Goal: Information Seeking & Learning: Learn about a topic

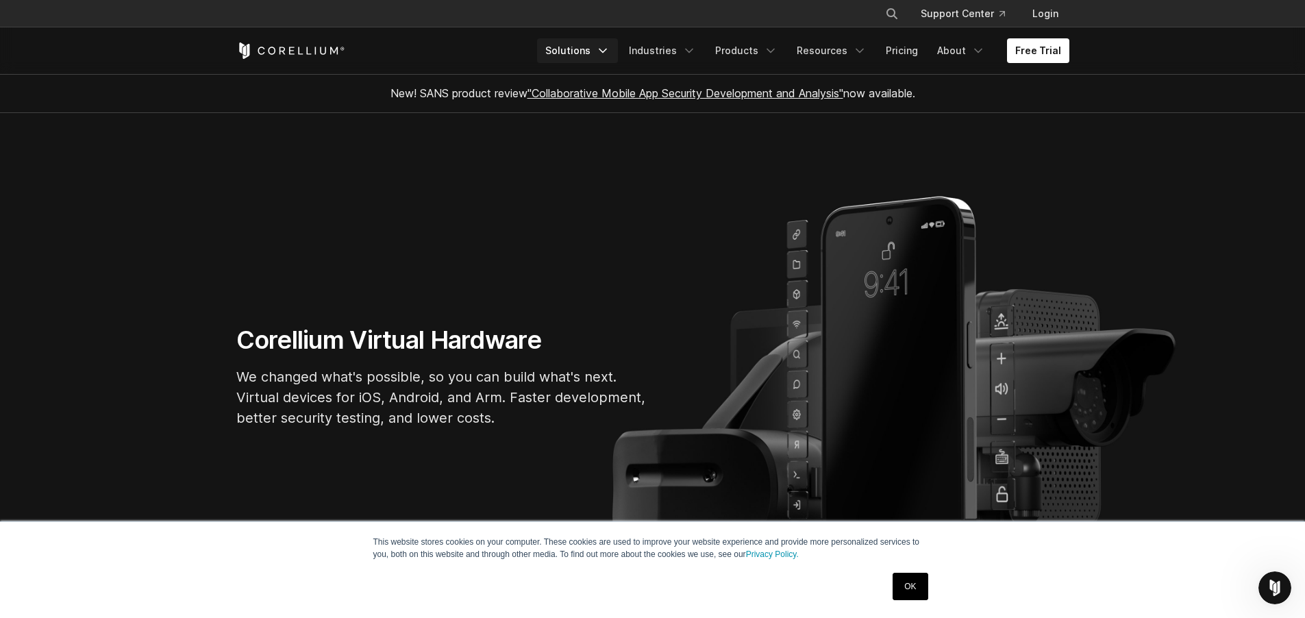
click at [606, 45] on icon "Navigation Menu" at bounding box center [603, 51] width 14 height 14
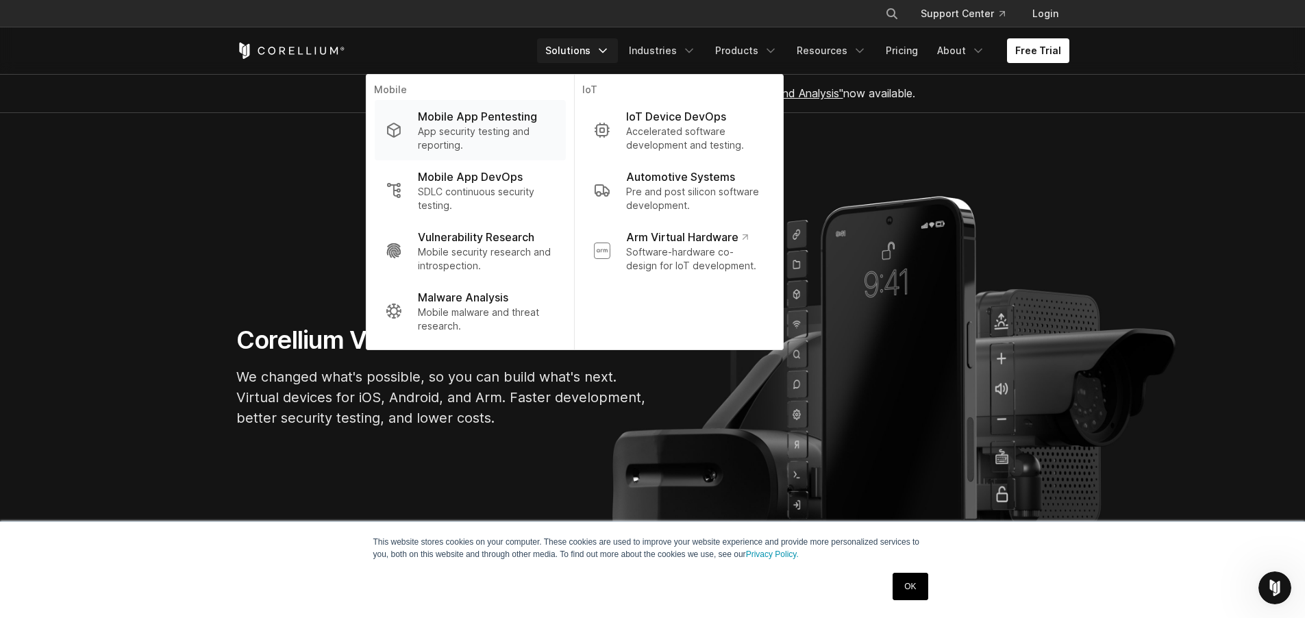
click at [521, 117] on p "Mobile App Pentesting" at bounding box center [477, 116] width 119 height 16
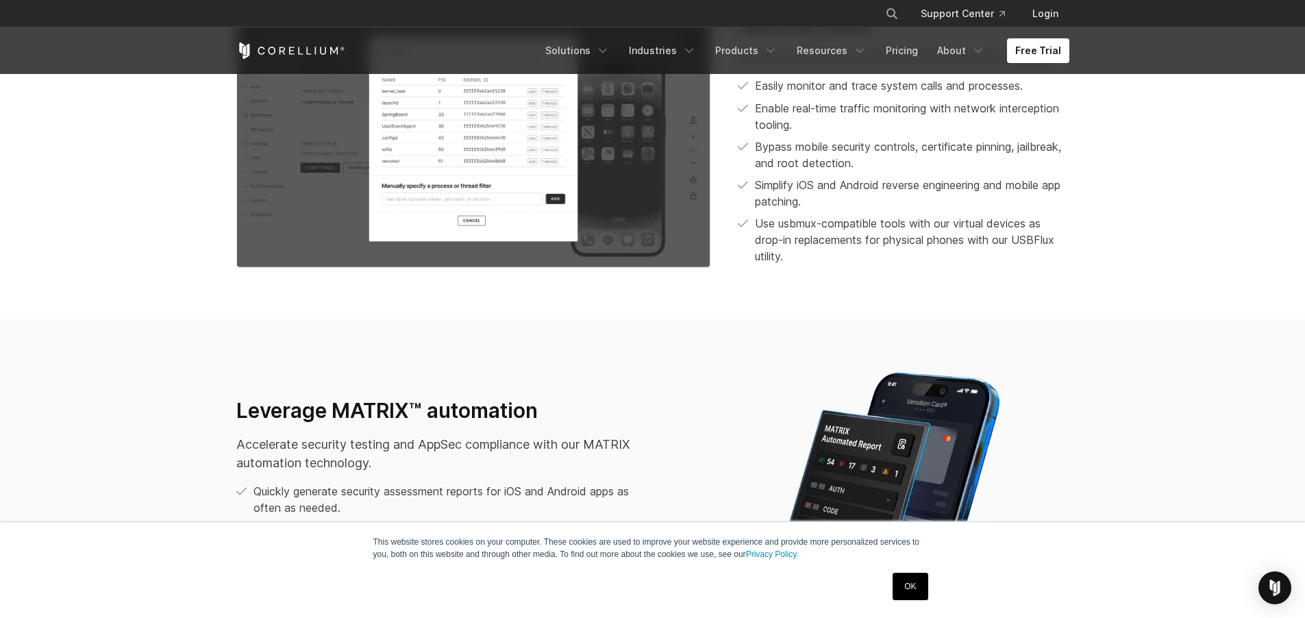
scroll to position [1613, 0]
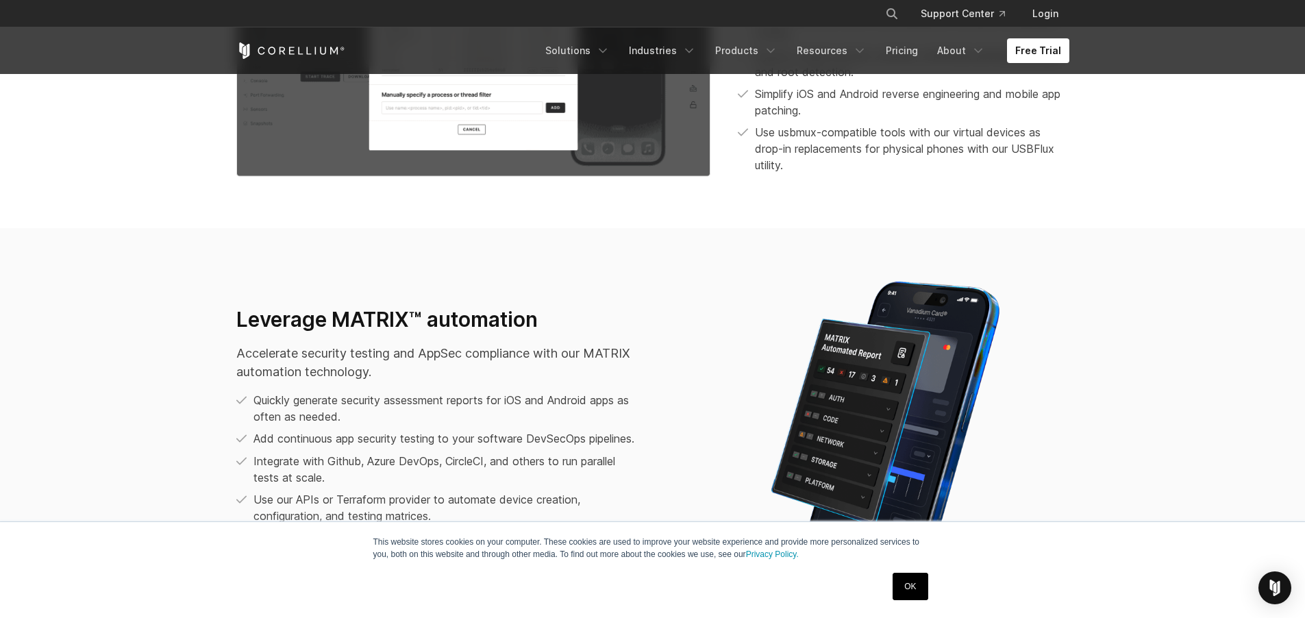
click at [907, 589] on link "OK" at bounding box center [910, 586] width 35 height 27
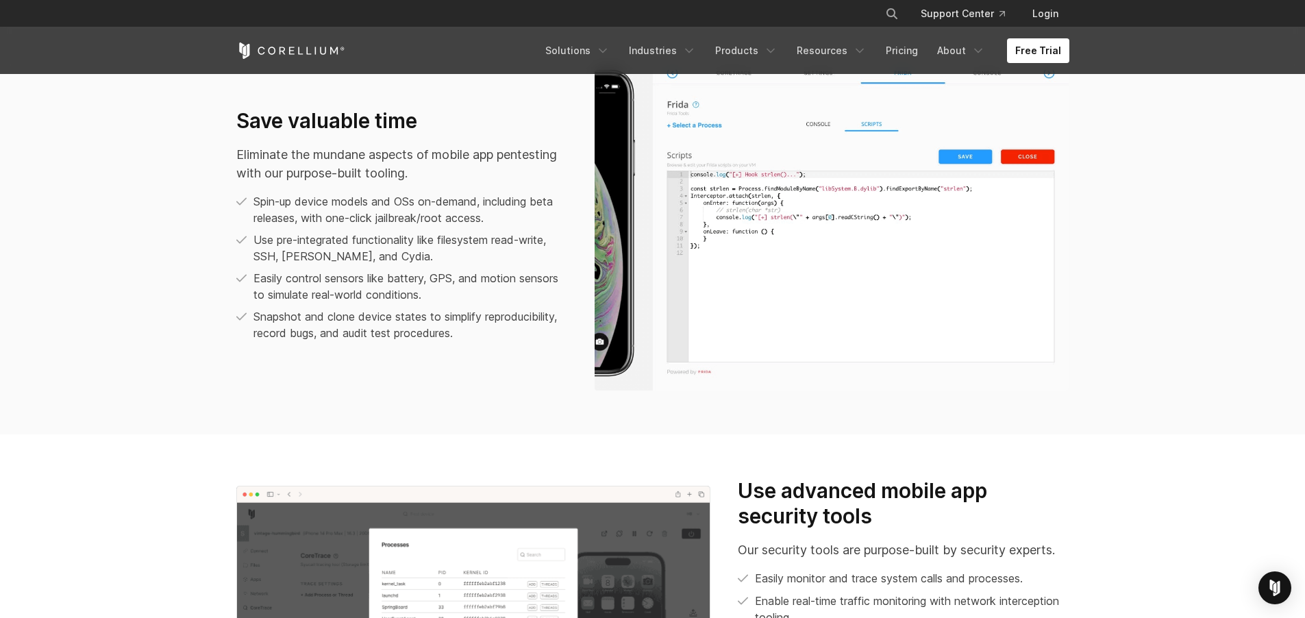
scroll to position [995, 0]
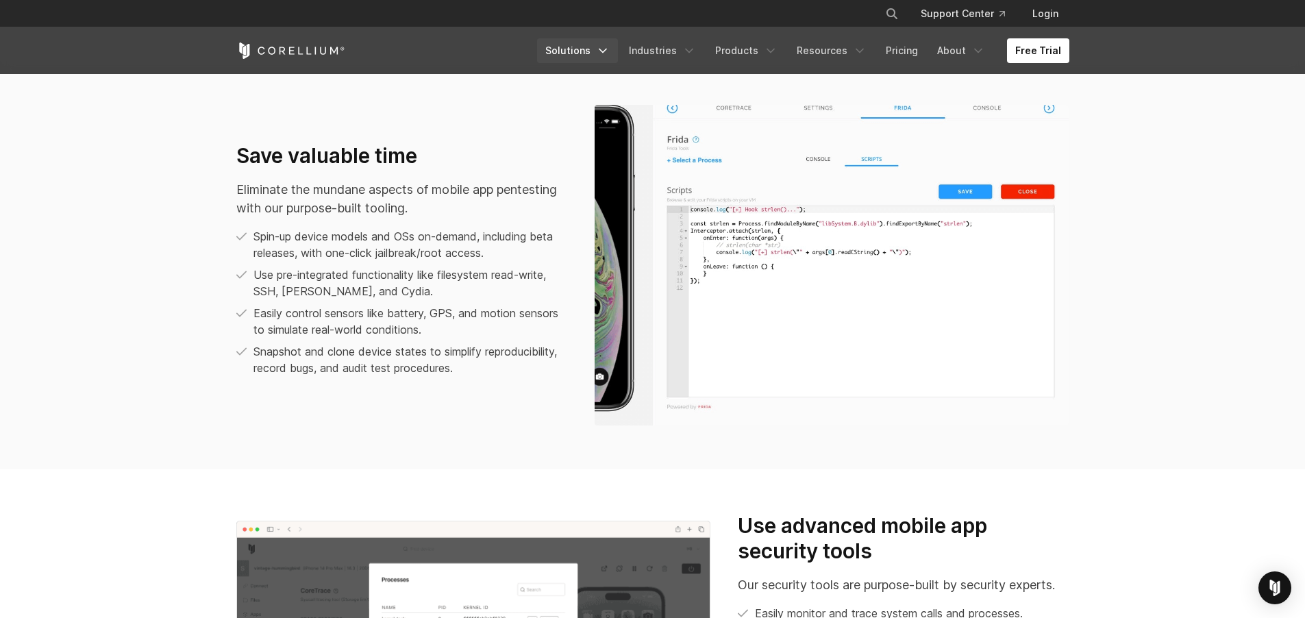
click at [588, 45] on link "Solutions" at bounding box center [577, 50] width 81 height 25
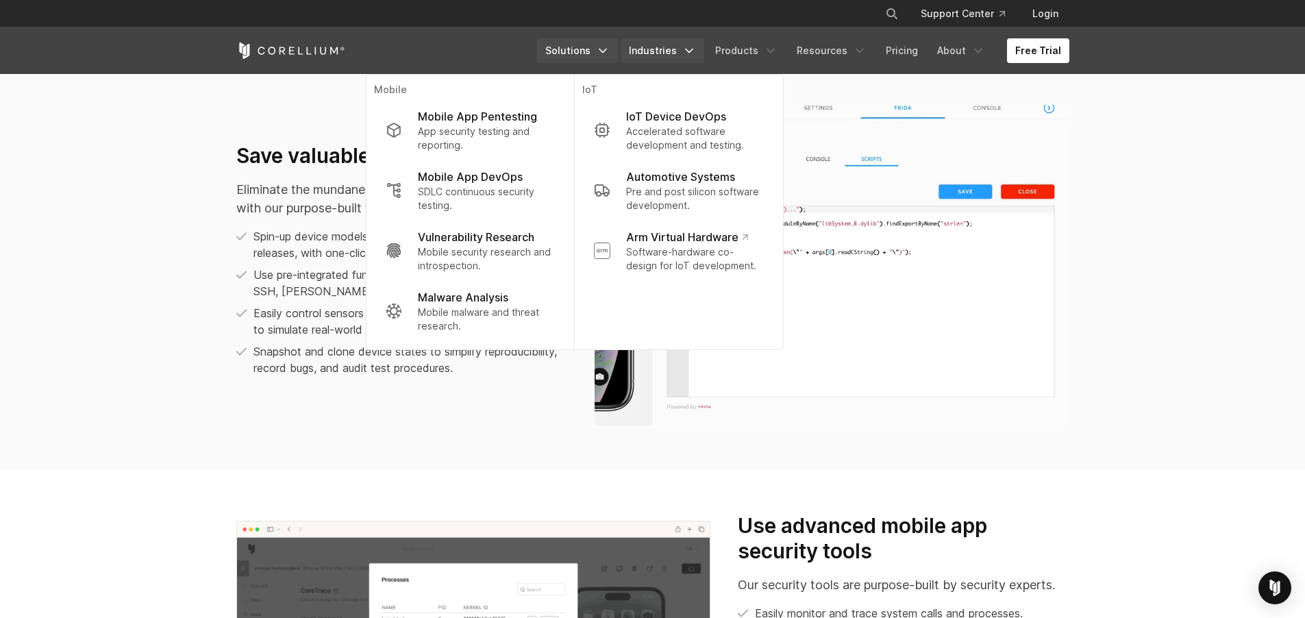
click at [704, 51] on link "Industries" at bounding box center [663, 50] width 84 height 25
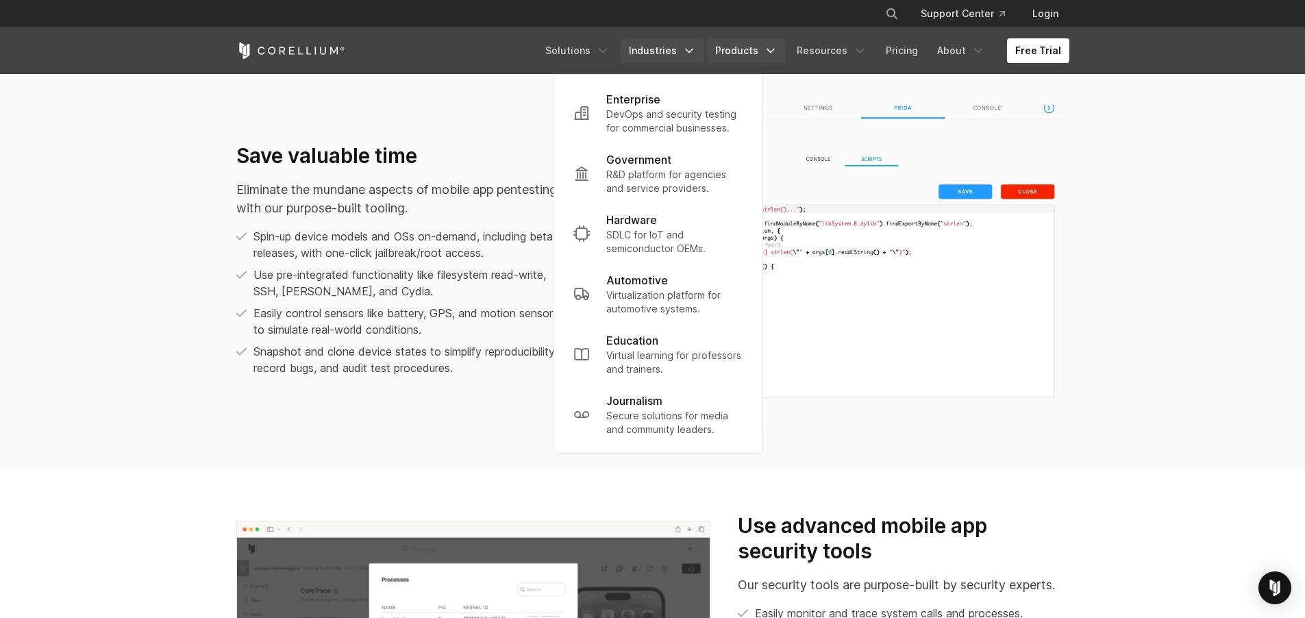
click at [758, 53] on link "Products" at bounding box center [746, 50] width 79 height 25
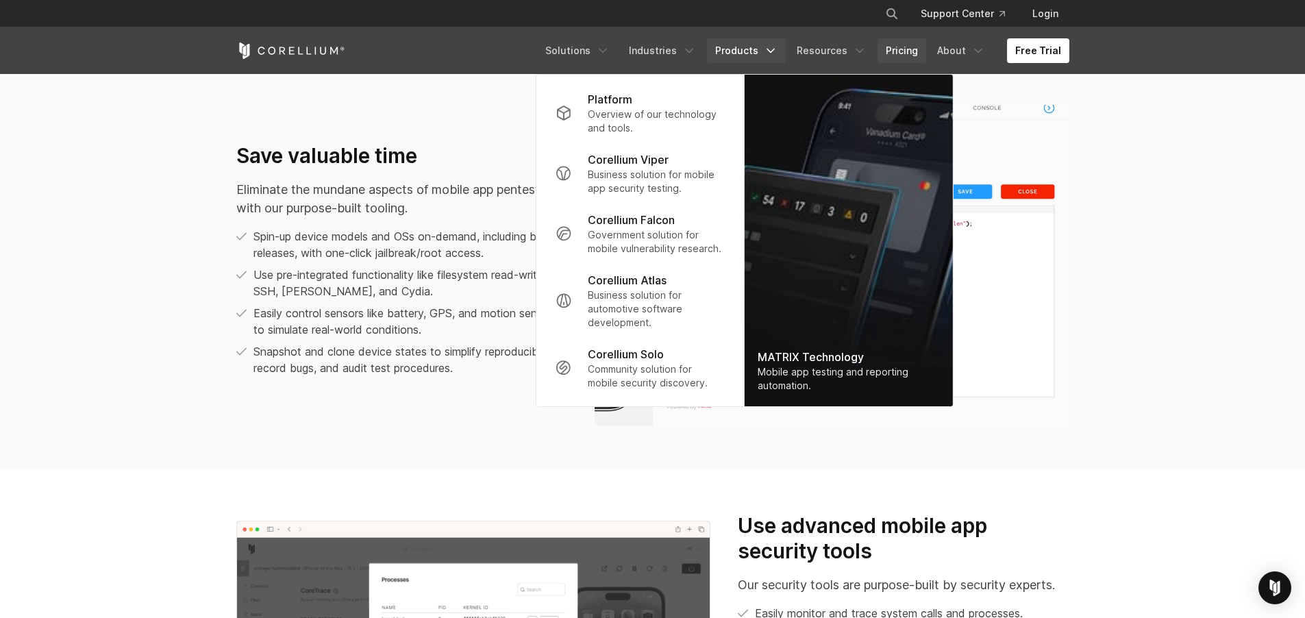
click at [912, 55] on link "Pricing" at bounding box center [901, 50] width 49 height 25
